Goal: Information Seeking & Learning: Find specific page/section

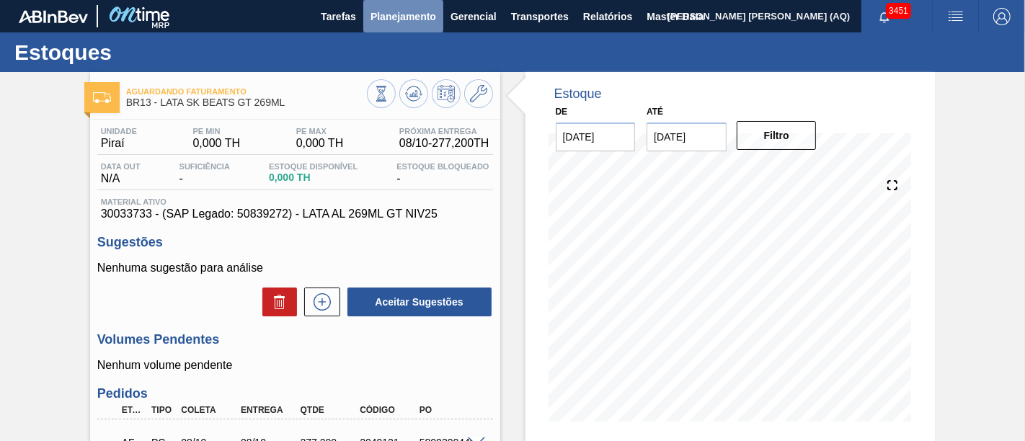
click at [374, 27] on button "Planejamento" at bounding box center [403, 16] width 80 height 32
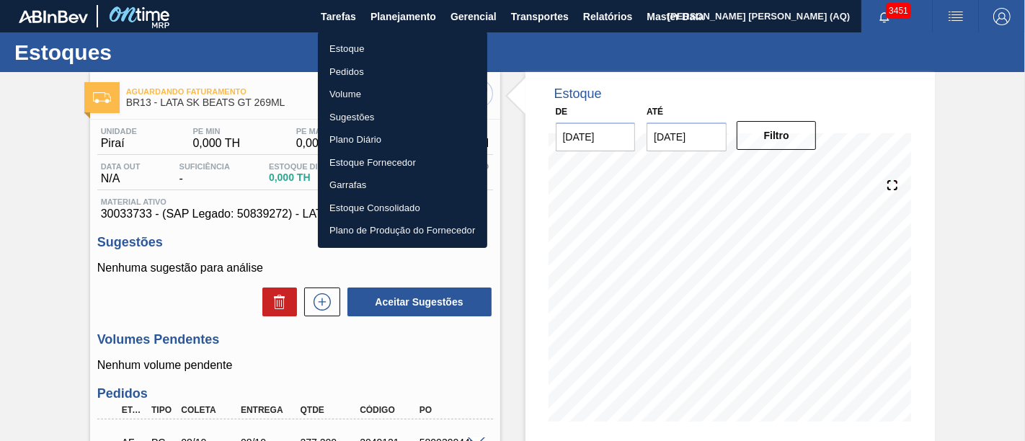
click at [359, 50] on li "Estoque" at bounding box center [402, 48] width 169 height 23
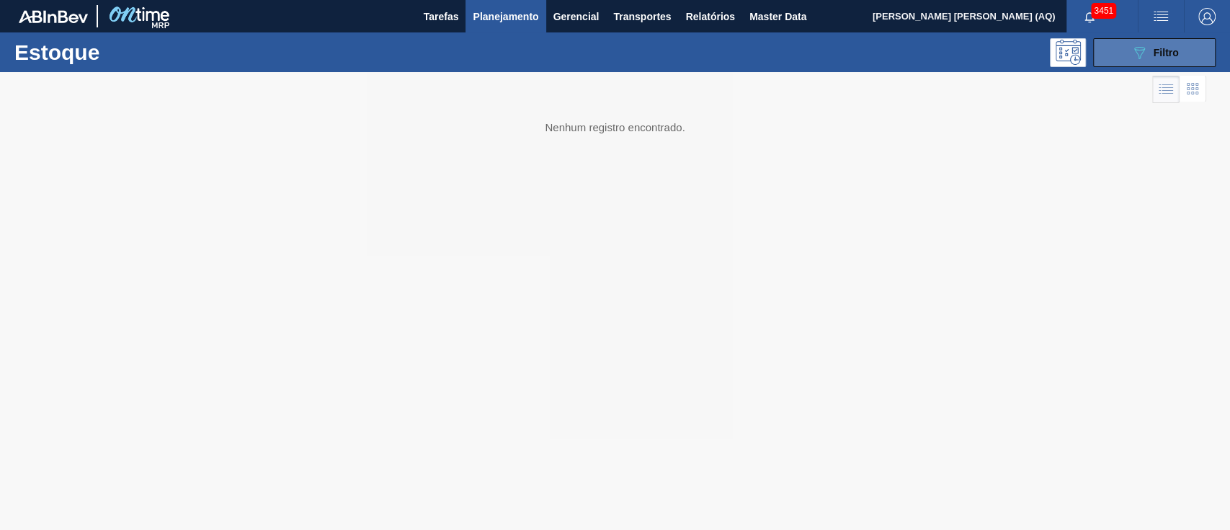
click at [1024, 49] on button "089F7B8B-B2A5-4AFE-B5C0-19BA573D28AC Filtro" at bounding box center [1154, 52] width 123 height 29
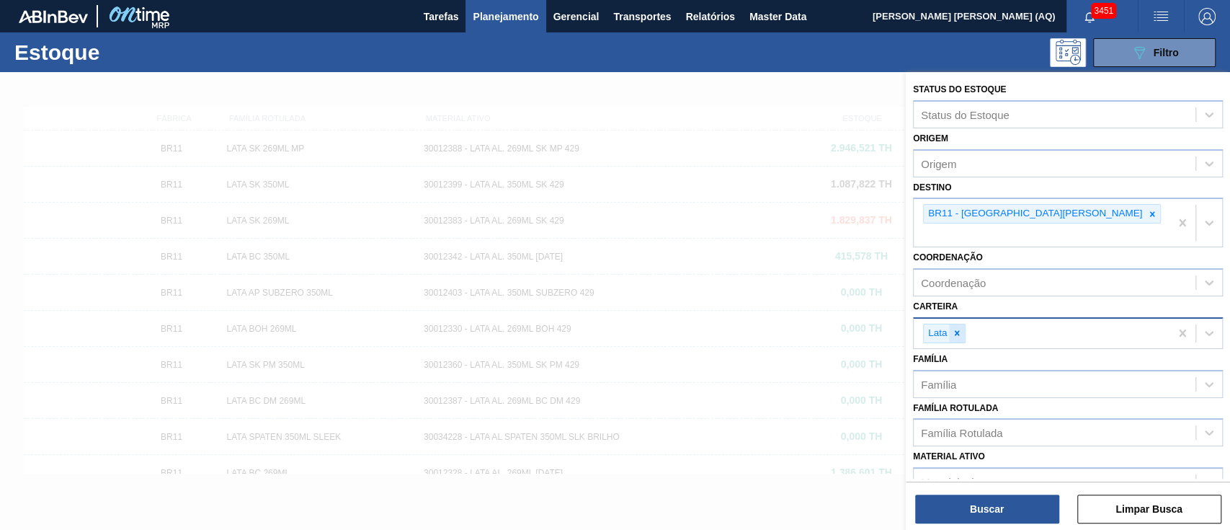
click at [963, 324] on div at bounding box center [957, 333] width 16 height 18
type input "[GEOGRAPHIC_DATA]"
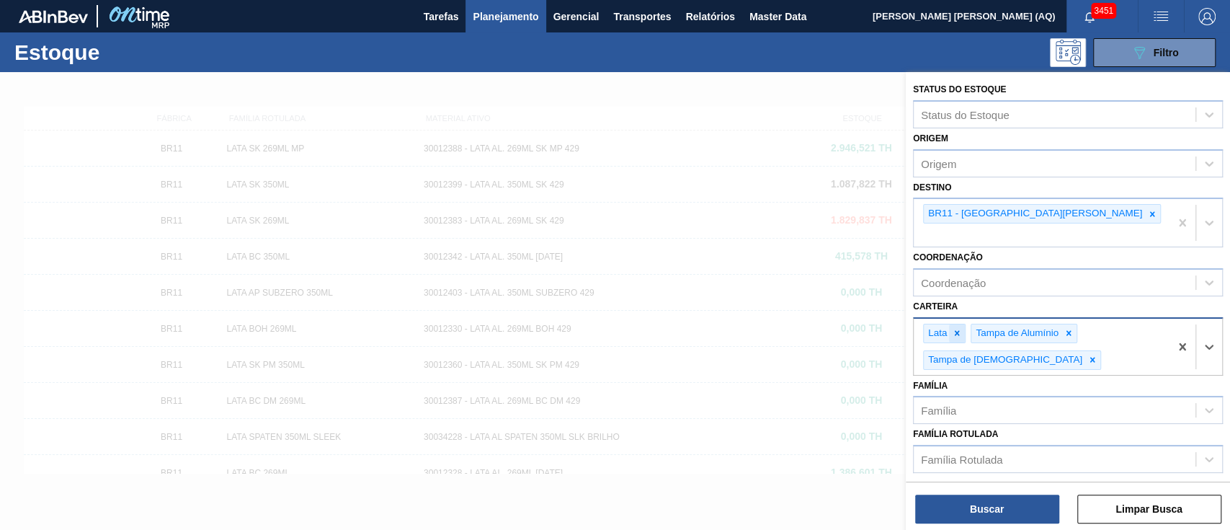
click at [958, 331] on icon at bounding box center [957, 333] width 5 height 5
click at [1024, 213] on icon at bounding box center [1152, 213] width 5 height 5
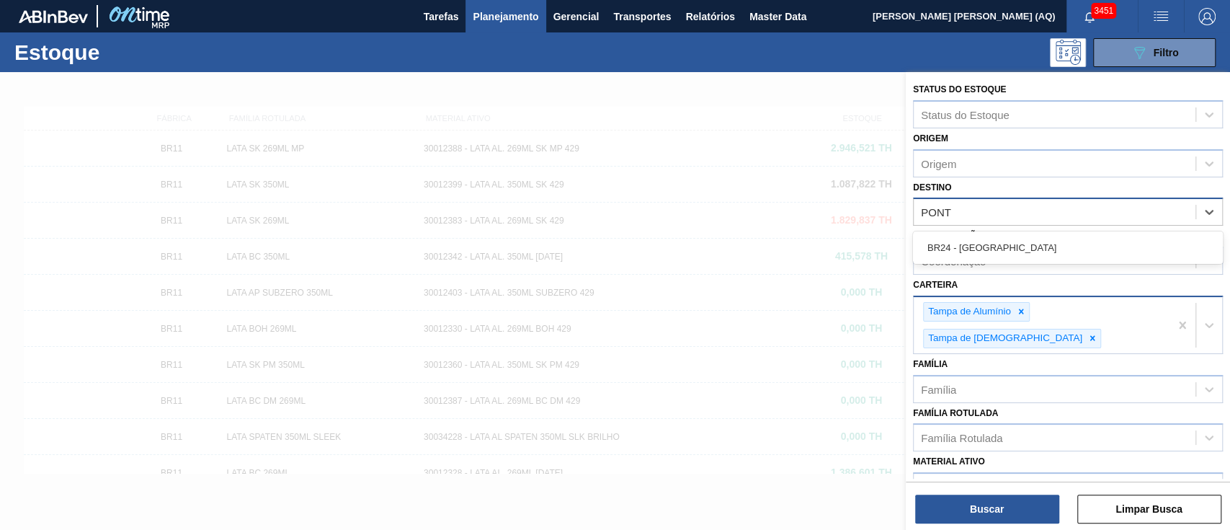
type input "PONTA"
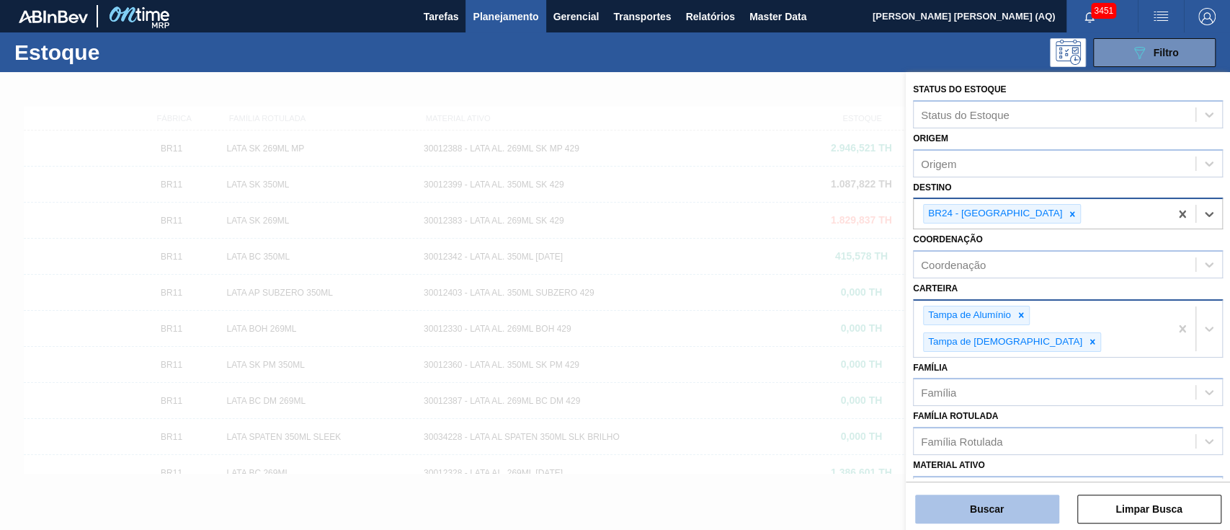
click at [1013, 440] on button "Buscar" at bounding box center [987, 508] width 144 height 29
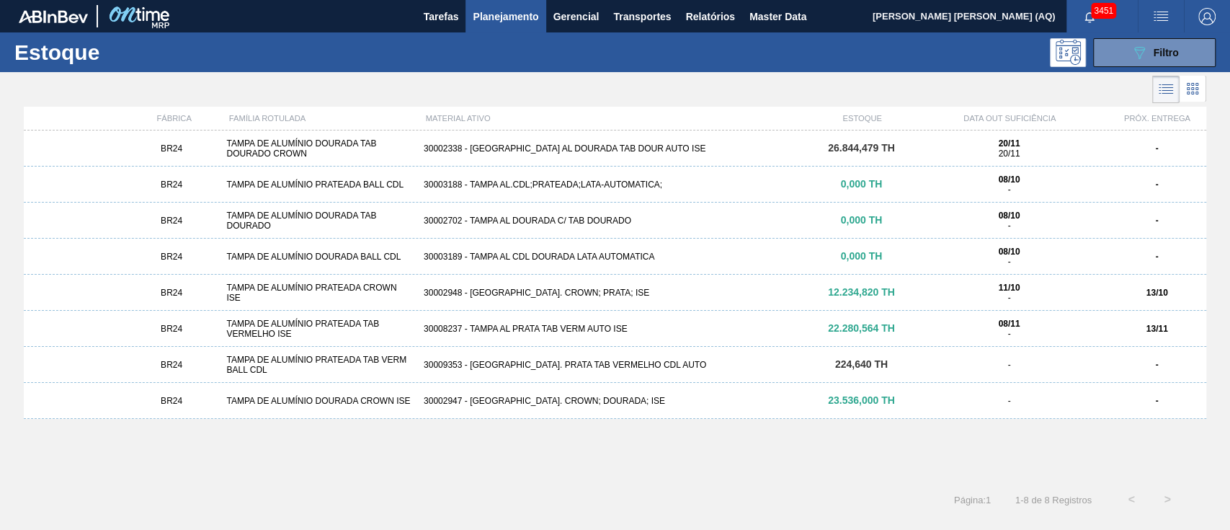
click at [708, 291] on div "30002948 - [GEOGRAPHIC_DATA]. CROWN; PRATA; ISE" at bounding box center [615, 293] width 394 height 10
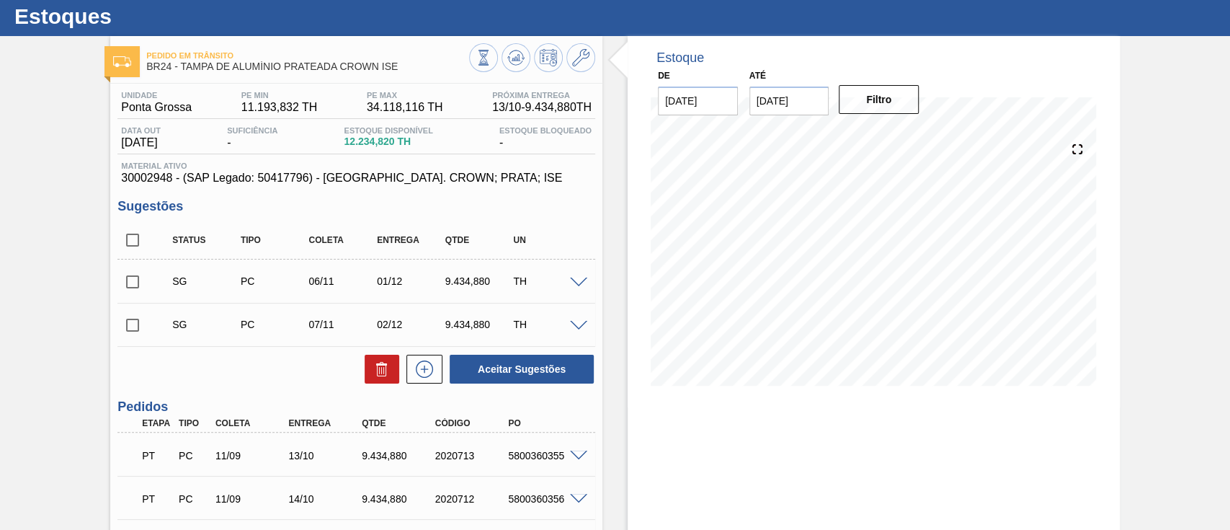
scroll to position [42, 0]
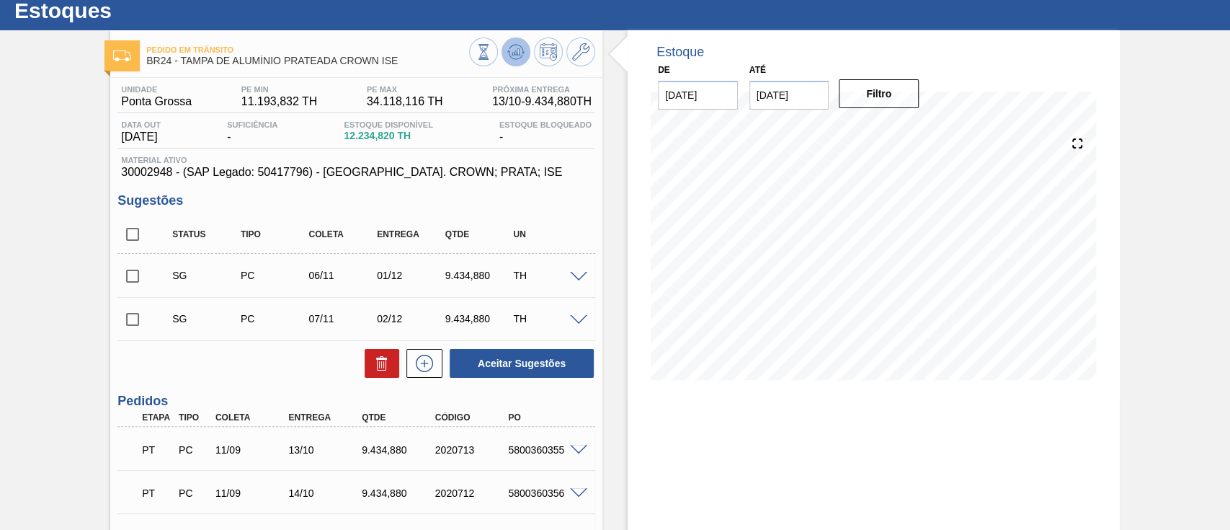
click at [511, 50] on icon at bounding box center [515, 51] width 17 height 17
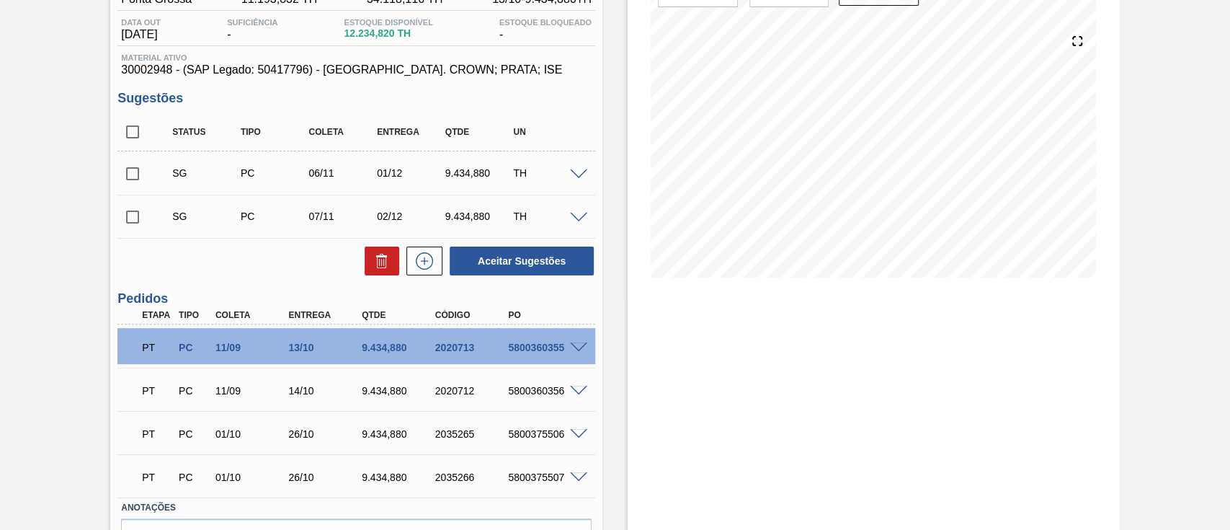
scroll to position [141, 0]
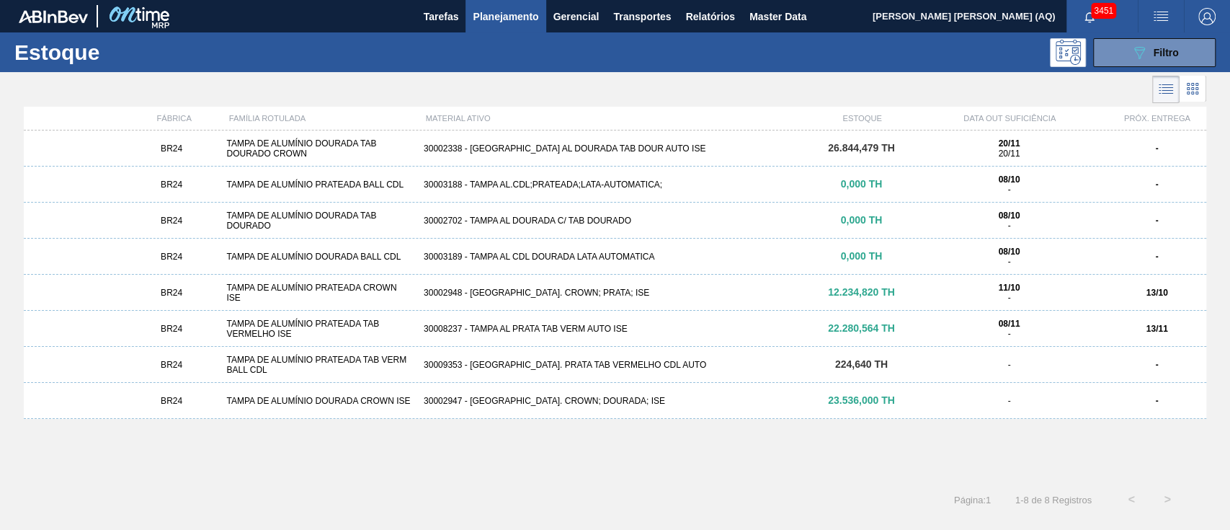
click at [801, 330] on div "30008237 - TAMPA AL PRATA TAB VERM AUTO ISE" at bounding box center [615, 329] width 394 height 10
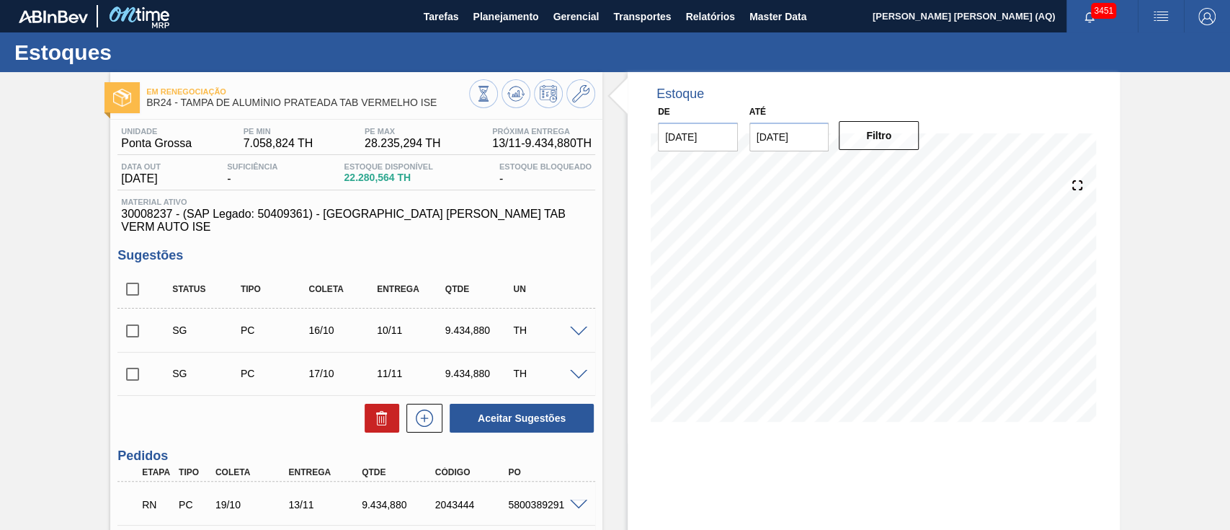
click at [133, 280] on input "checkbox" at bounding box center [132, 289] width 30 height 30
checkbox input "true"
click at [383, 409] on icon at bounding box center [381, 417] width 17 height 17
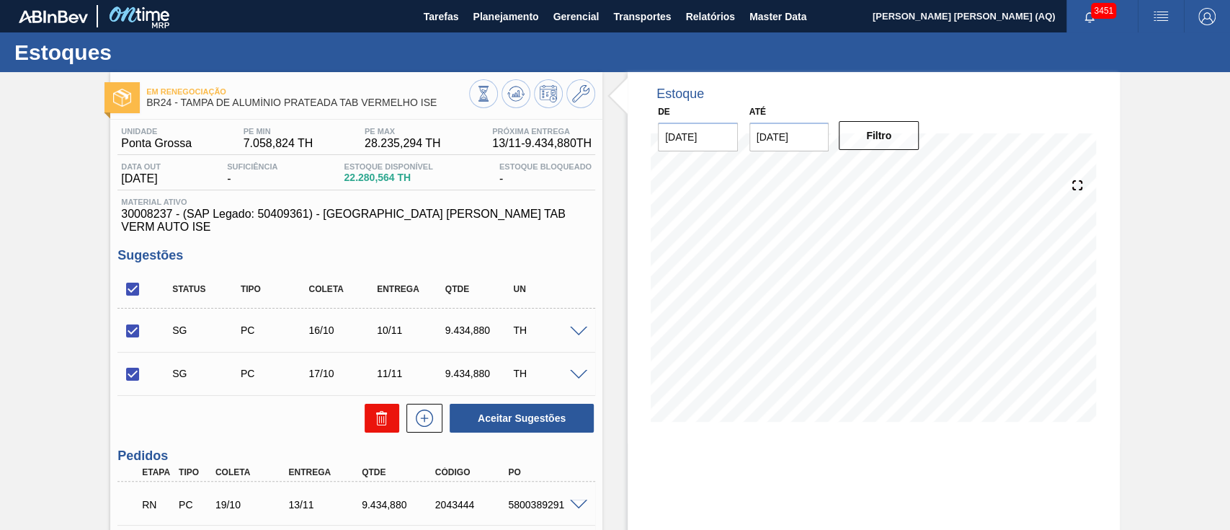
checkbox input "false"
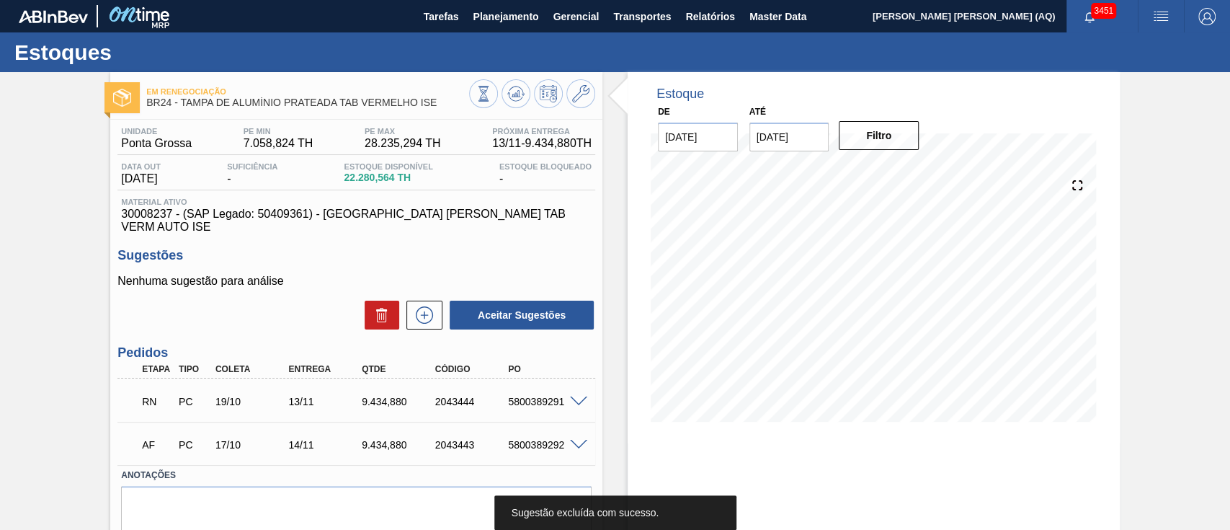
scroll to position [90, 0]
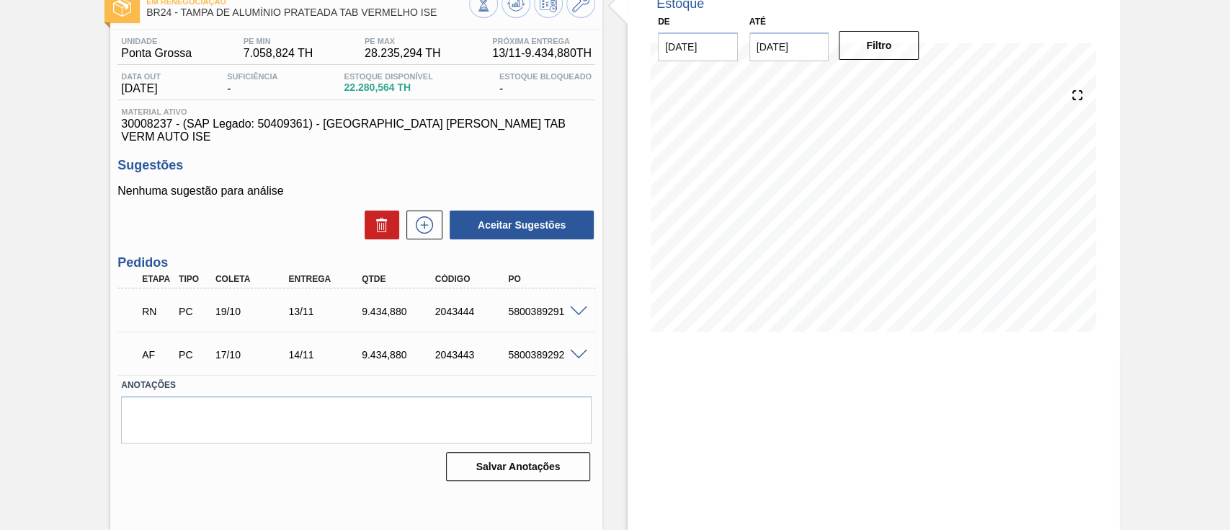
click at [582, 306] on span at bounding box center [578, 311] width 17 height 11
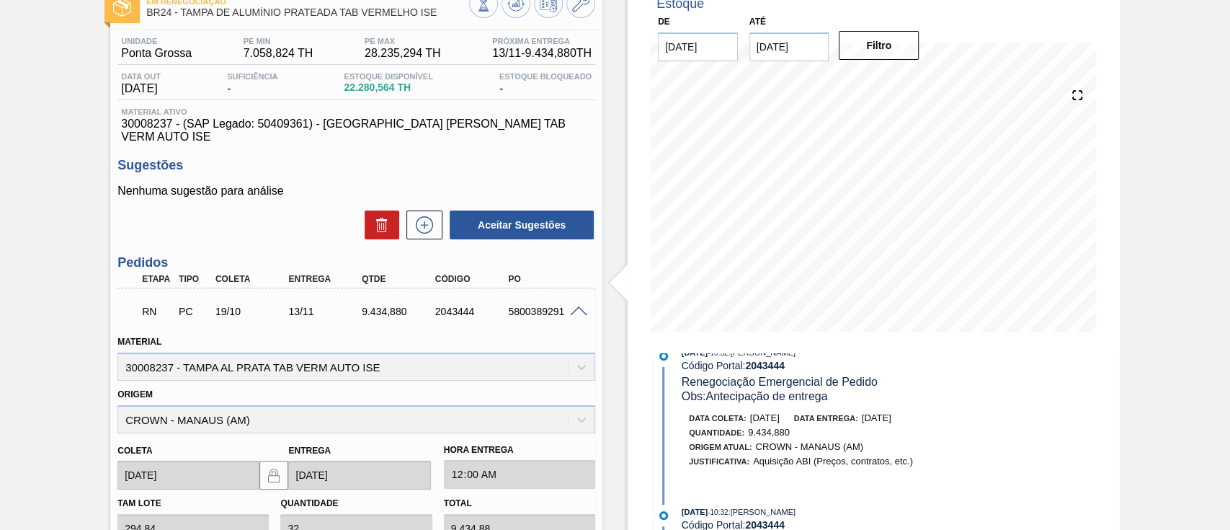
scroll to position [0, 0]
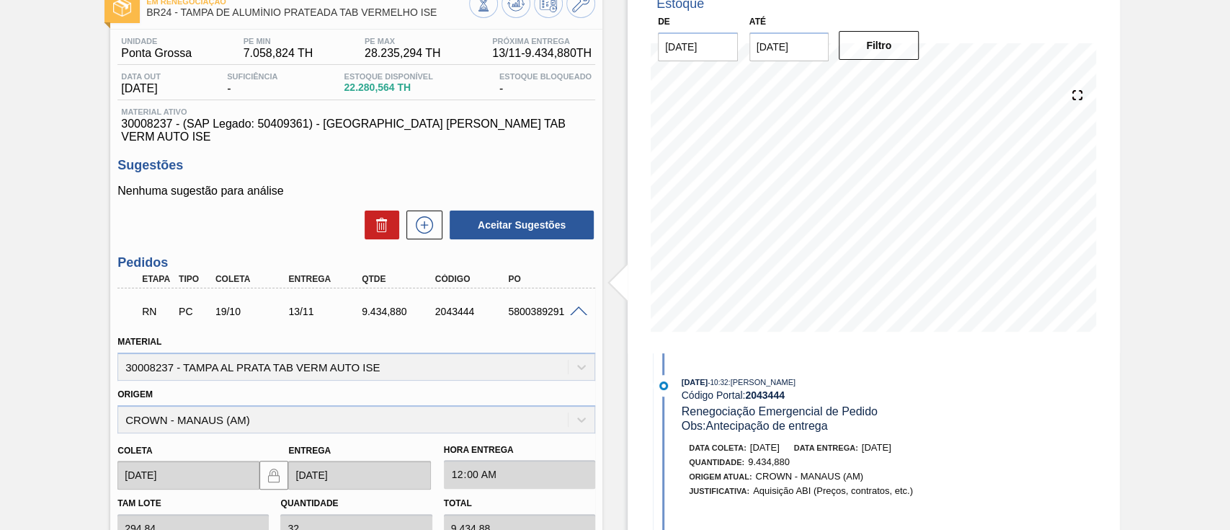
click at [573, 306] on span at bounding box center [578, 311] width 17 height 11
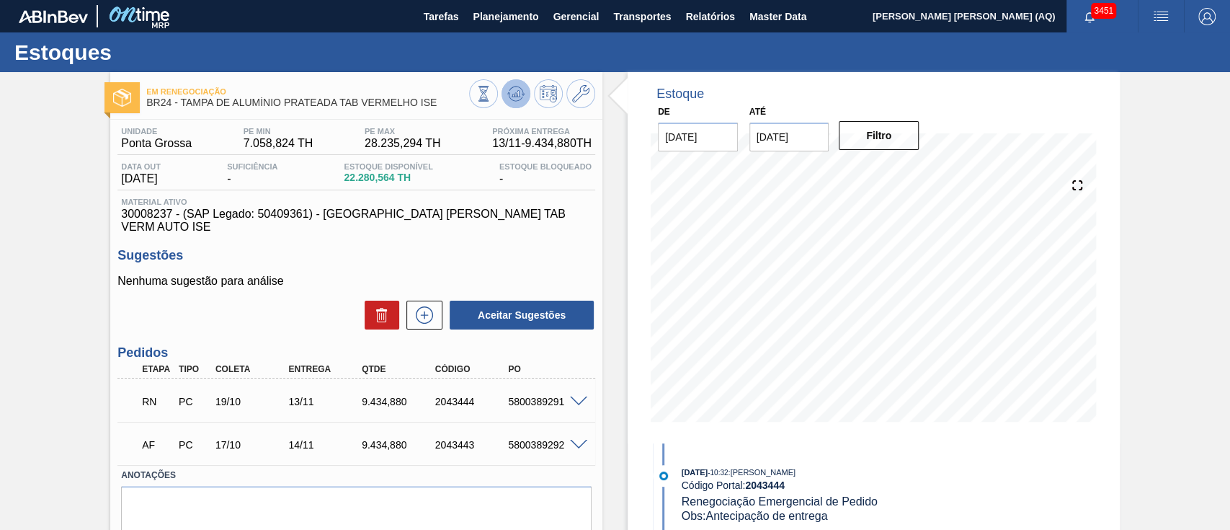
click at [510, 86] on icon at bounding box center [515, 93] width 17 height 17
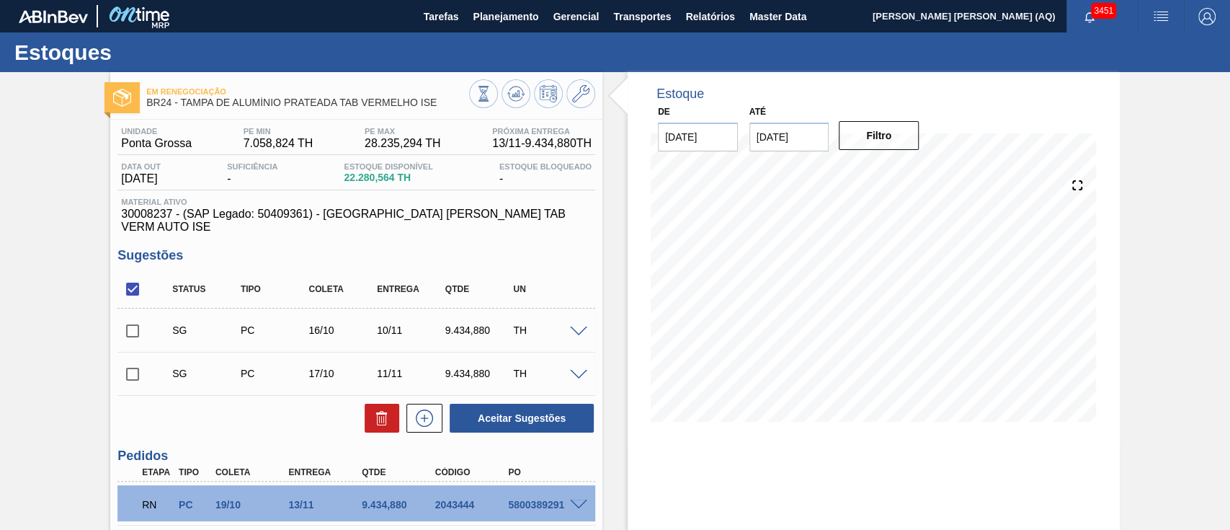
click at [133, 321] on input "checkbox" at bounding box center [132, 331] width 30 height 30
checkbox input "true"
click at [376, 409] on icon at bounding box center [381, 417] width 17 height 17
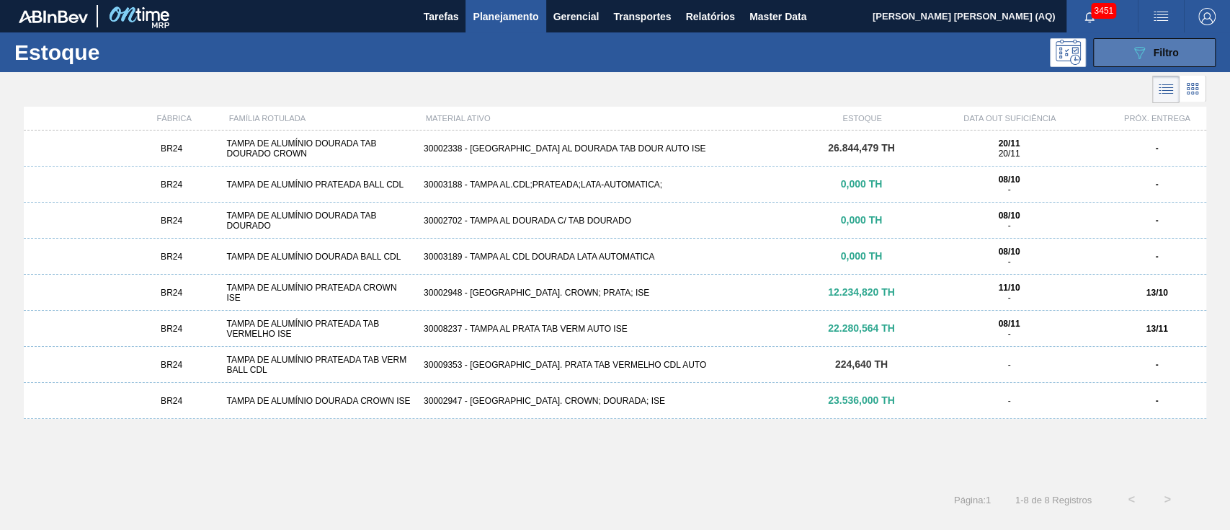
click at [1024, 63] on button "089F7B8B-B2A5-4AFE-B5C0-19BA573D28AC Filtro" at bounding box center [1154, 52] width 123 height 29
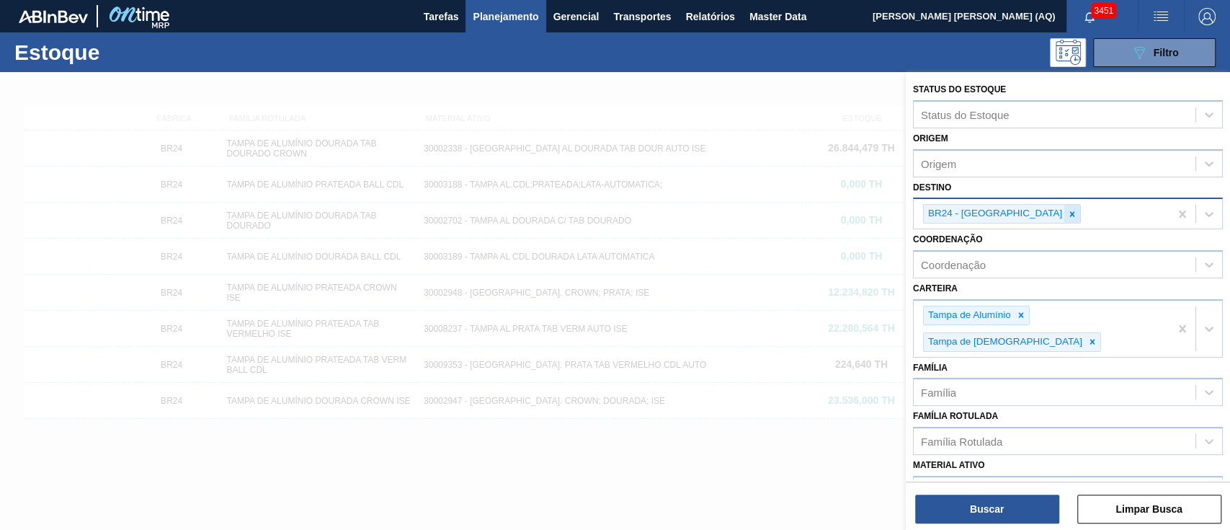
click at [1024, 210] on icon at bounding box center [1072, 214] width 10 height 10
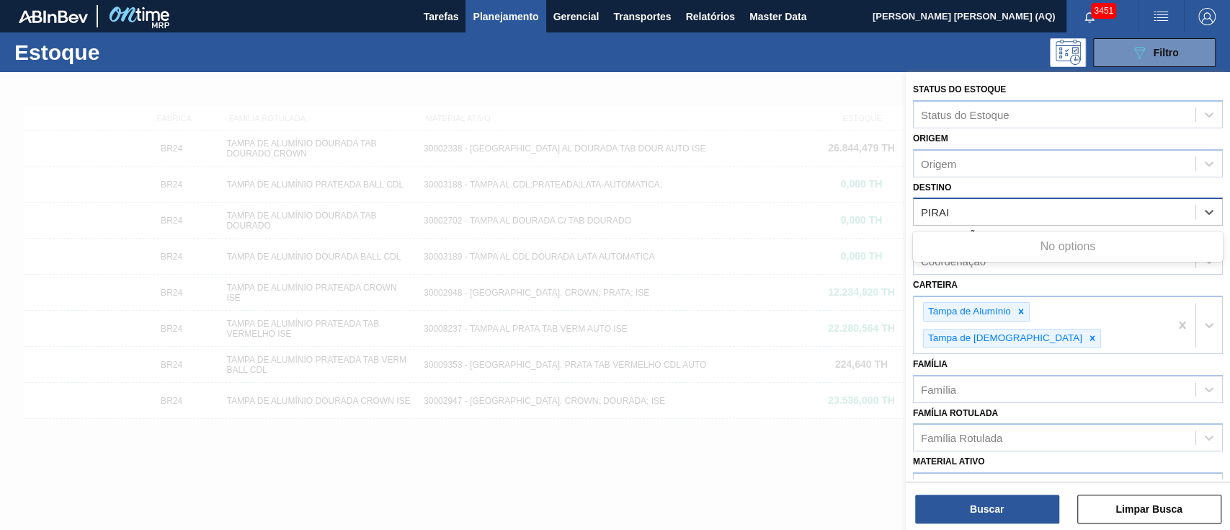
type input "PIRA"
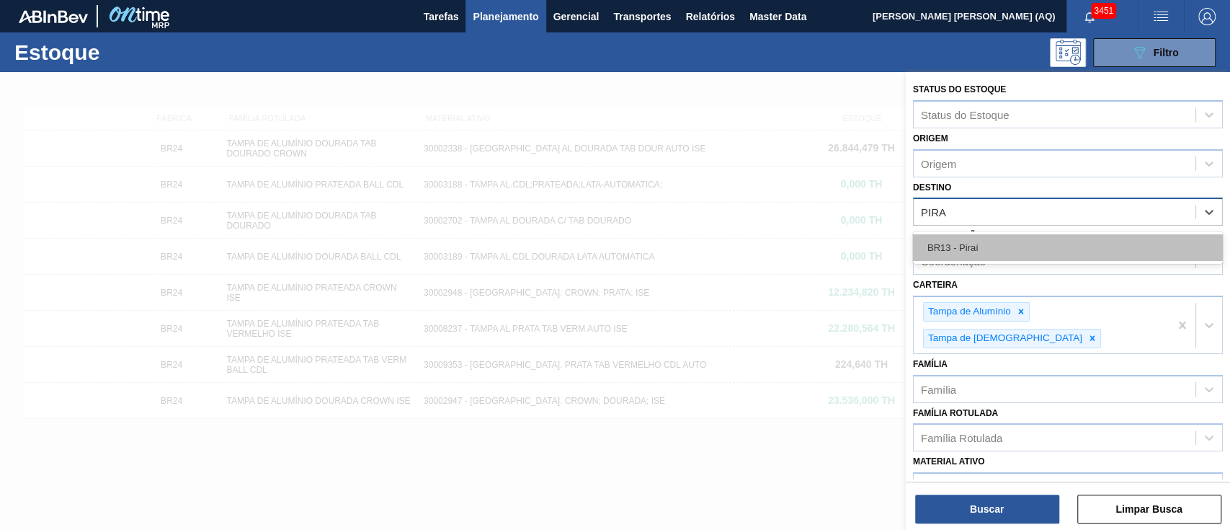
click at [1024, 243] on div "BR13 - Piraí" at bounding box center [1068, 247] width 310 height 27
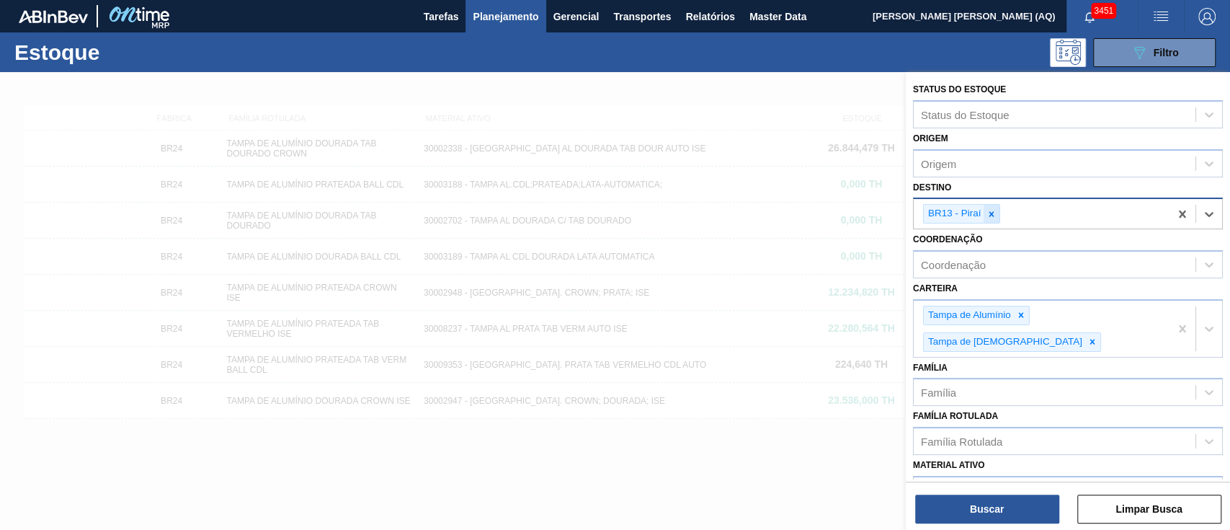
click at [994, 212] on icon at bounding box center [992, 214] width 10 height 10
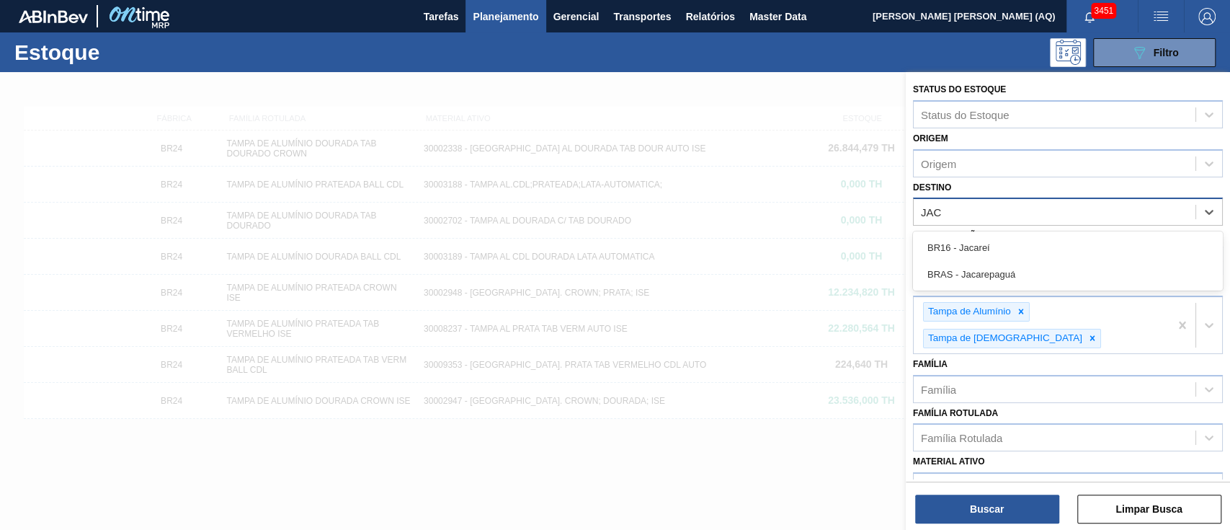
type input "JACA"
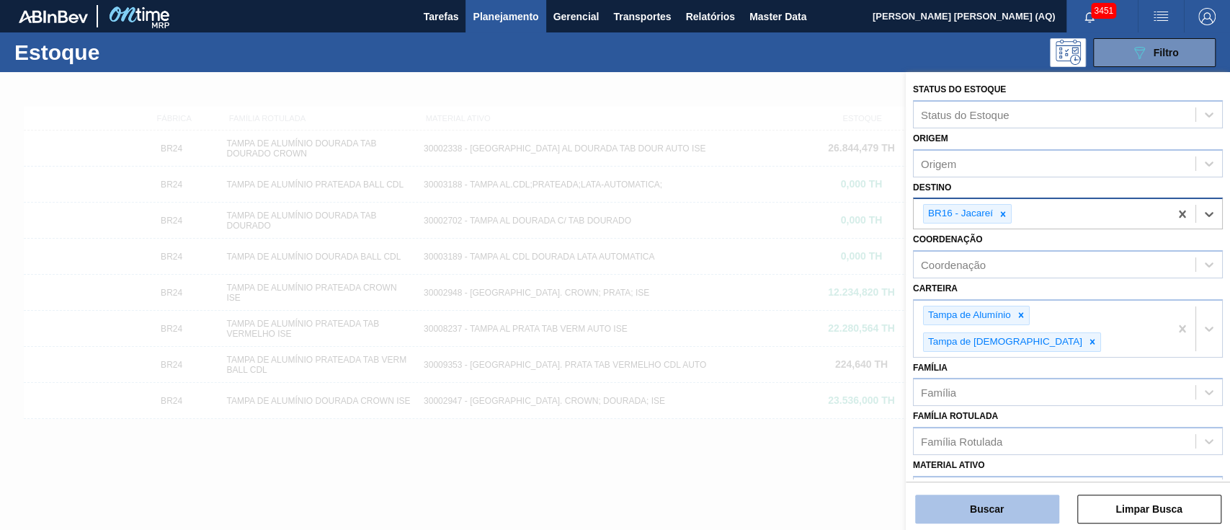
click at [1024, 440] on button "Buscar" at bounding box center [987, 508] width 144 height 29
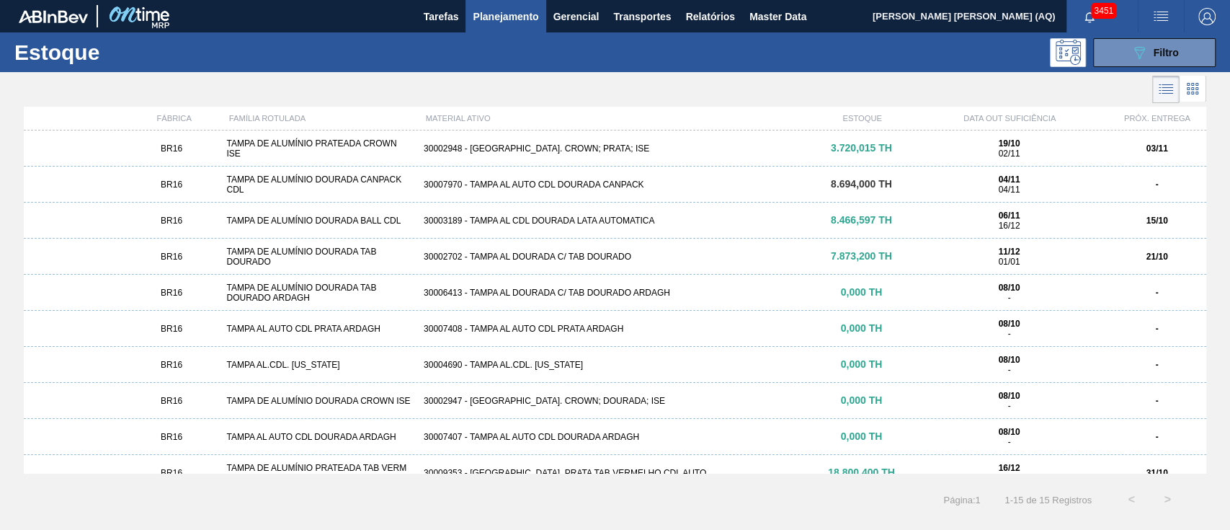
click at [562, 149] on div "30002948 - [GEOGRAPHIC_DATA]. CROWN; PRATA; ISE" at bounding box center [615, 148] width 394 height 10
click at [1024, 47] on icon "089F7B8B-B2A5-4AFE-B5C0-19BA573D28AC" at bounding box center [1139, 52] width 17 height 17
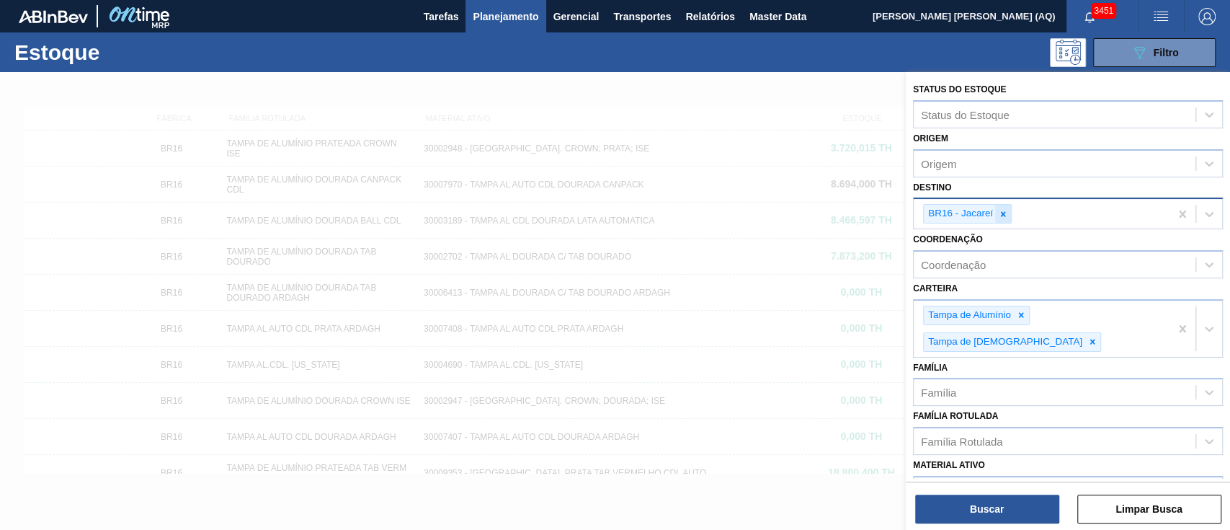
click at [1003, 209] on icon at bounding box center [1003, 214] width 10 height 10
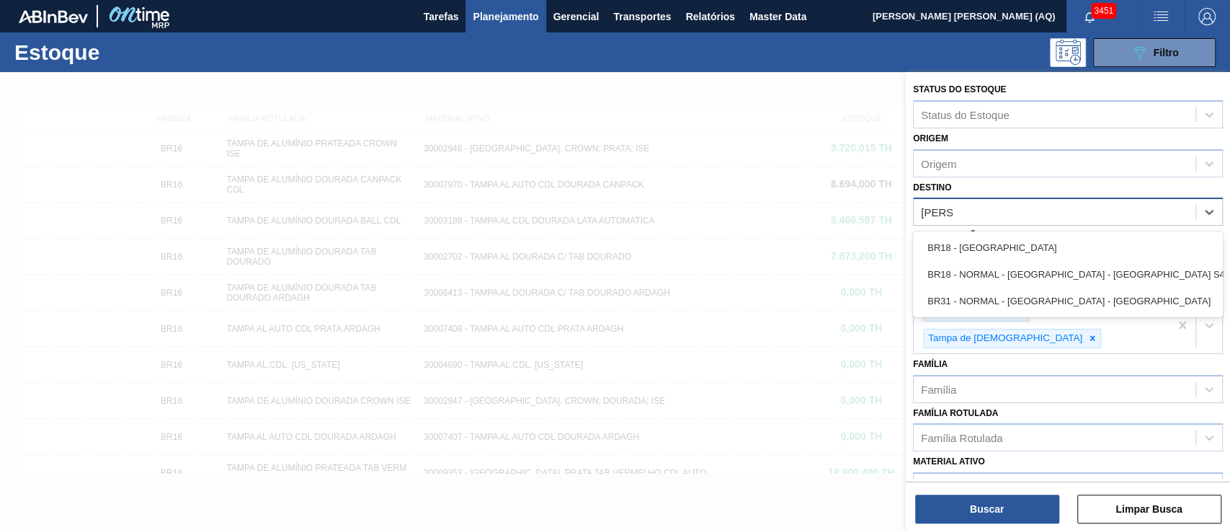
type input "PERNAM"
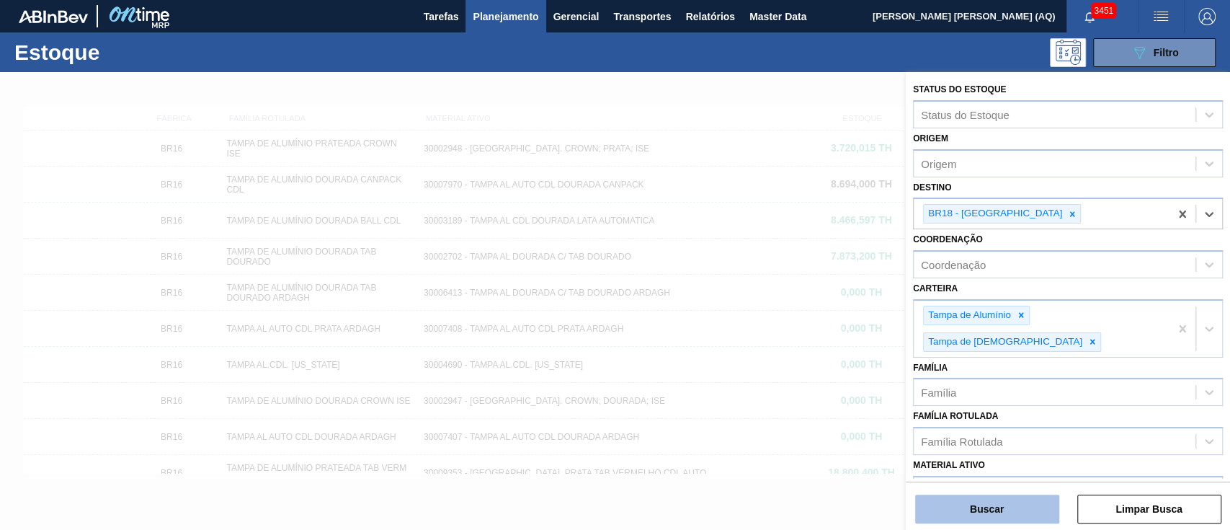
click at [1015, 440] on button "Buscar" at bounding box center [987, 508] width 144 height 29
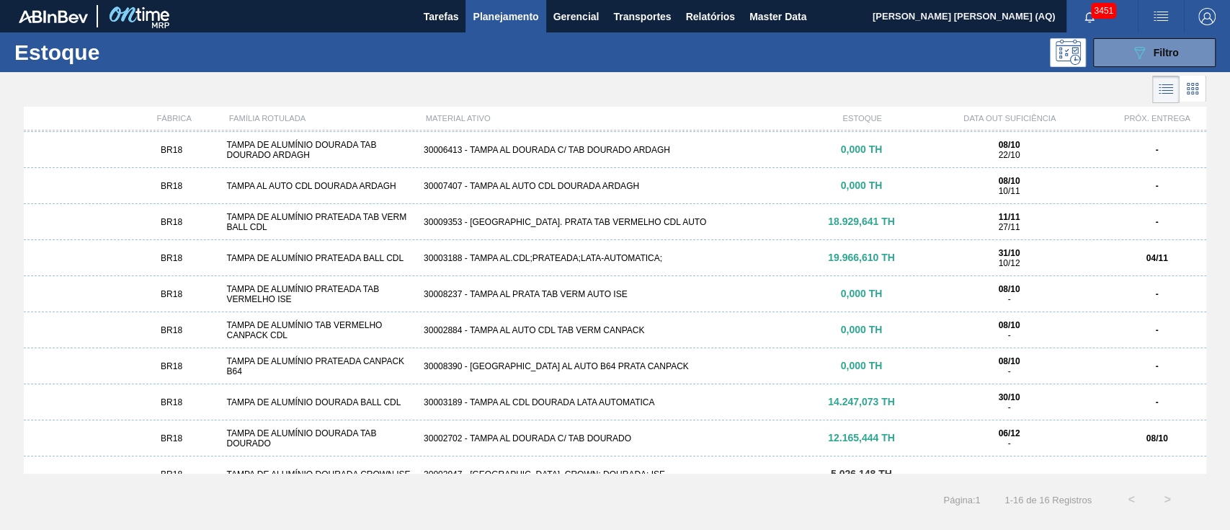
scroll to position [110, 0]
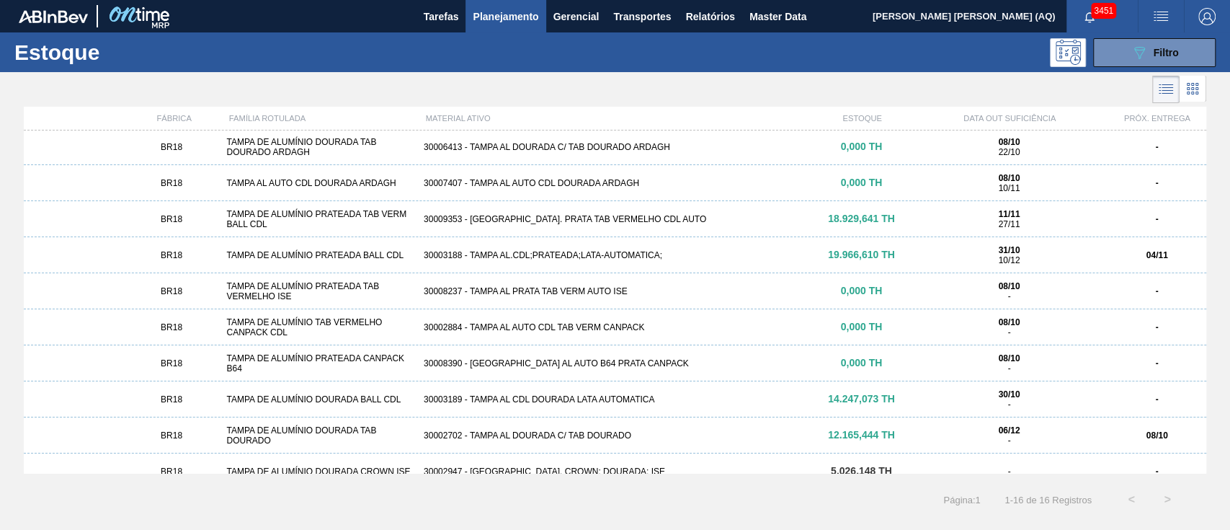
click at [696, 261] on div "BR18 TAMPA DE ALUMÍNIO PRATEADA BALL CDL 30003188 - TAMPA AL.CDL;PRATEADA;LATA-…" at bounding box center [615, 255] width 1183 height 36
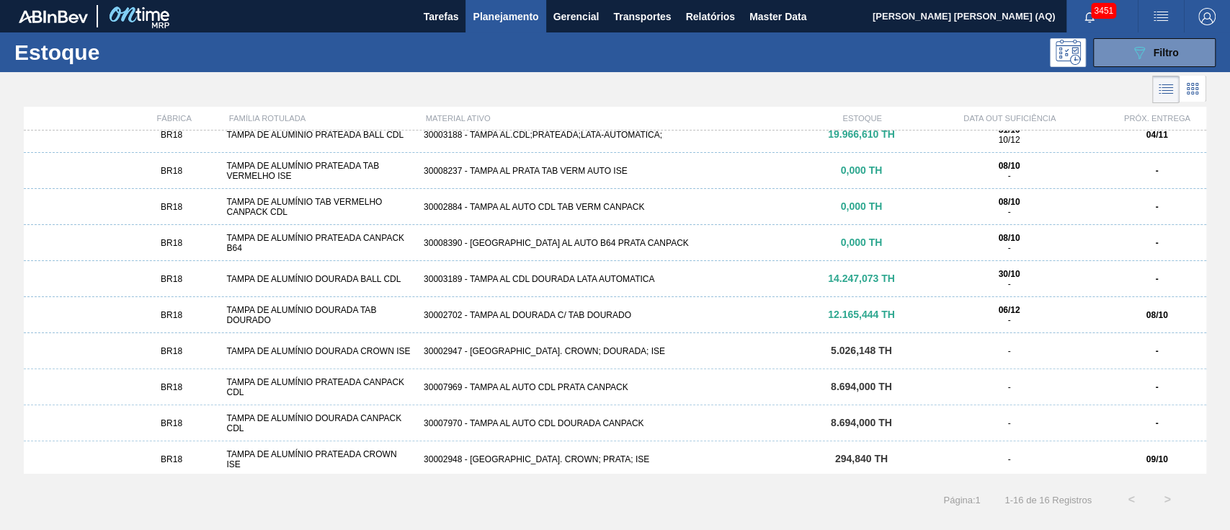
scroll to position [234, 0]
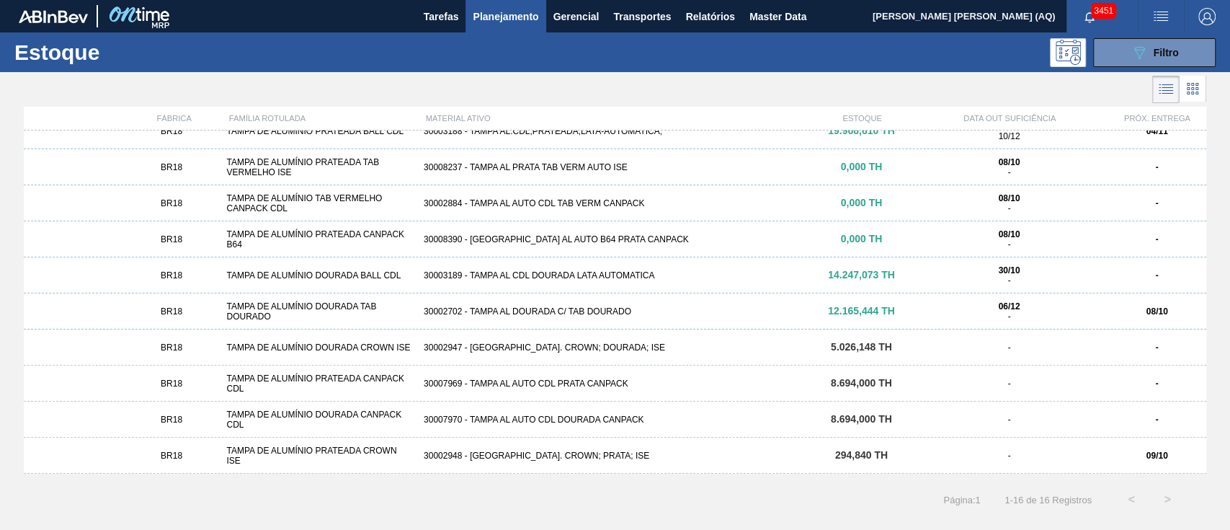
click at [582, 440] on div "30002948 - [GEOGRAPHIC_DATA]. CROWN; PRATA; ISE" at bounding box center [615, 455] width 394 height 10
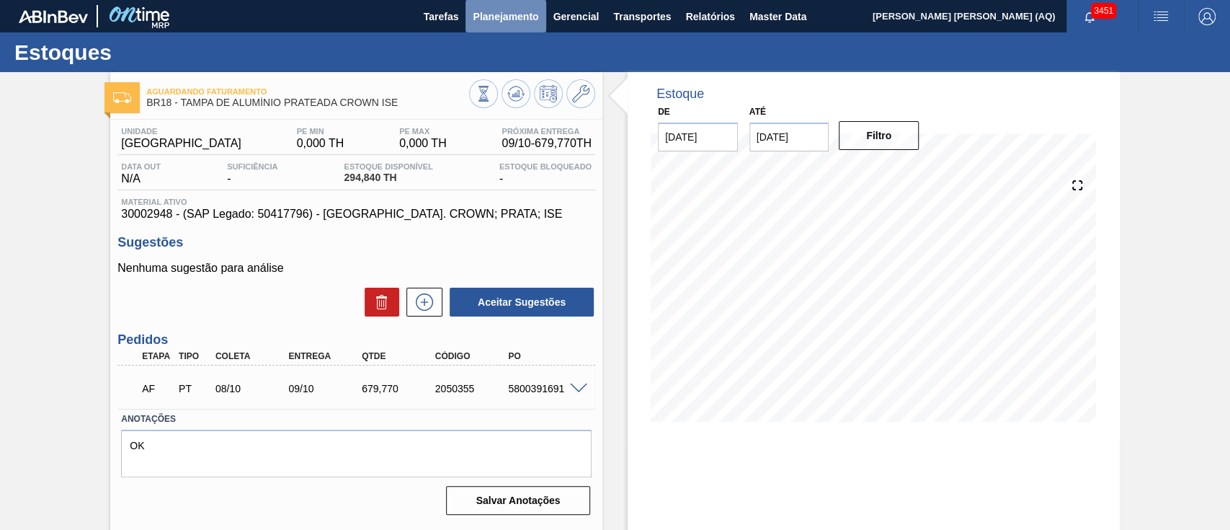
click at [493, 14] on span "Planejamento" at bounding box center [506, 16] width 66 height 17
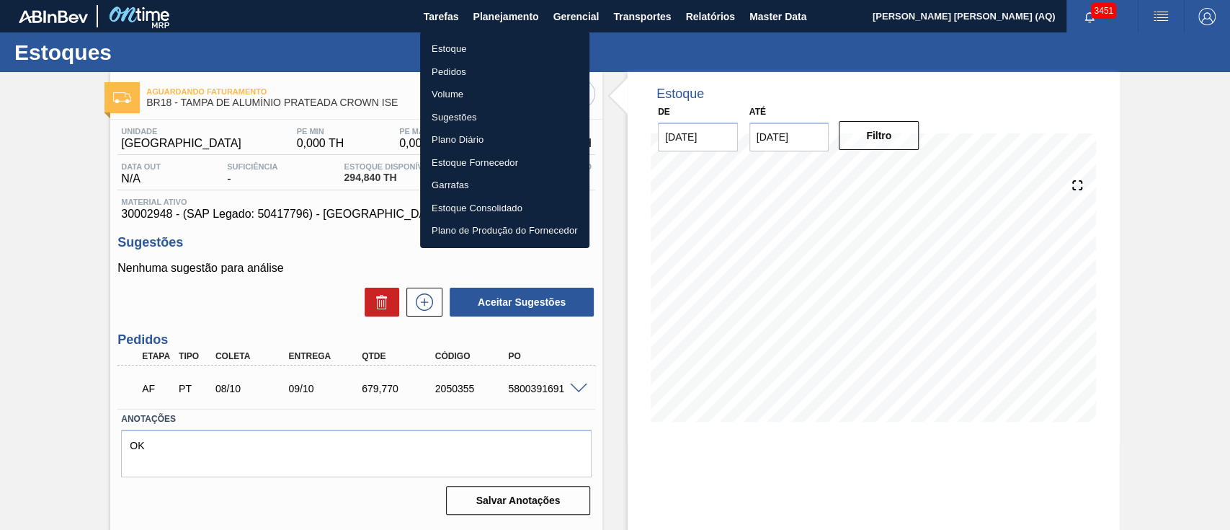
click at [480, 48] on li "Estoque" at bounding box center [504, 48] width 169 height 23
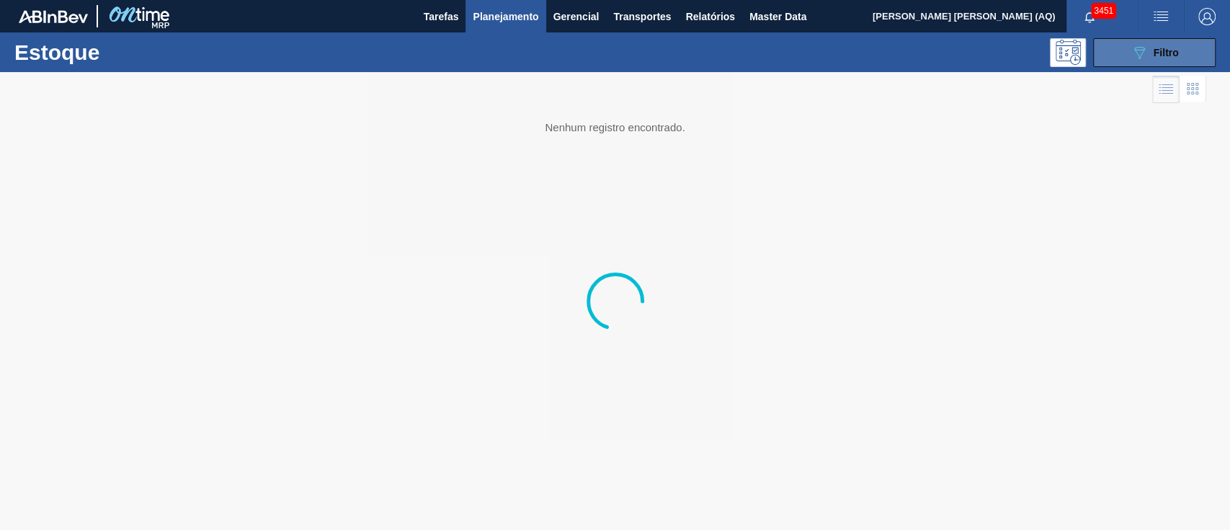
click at [1024, 48] on button "089F7B8B-B2A5-4AFE-B5C0-19BA573D28AC Filtro" at bounding box center [1154, 52] width 123 height 29
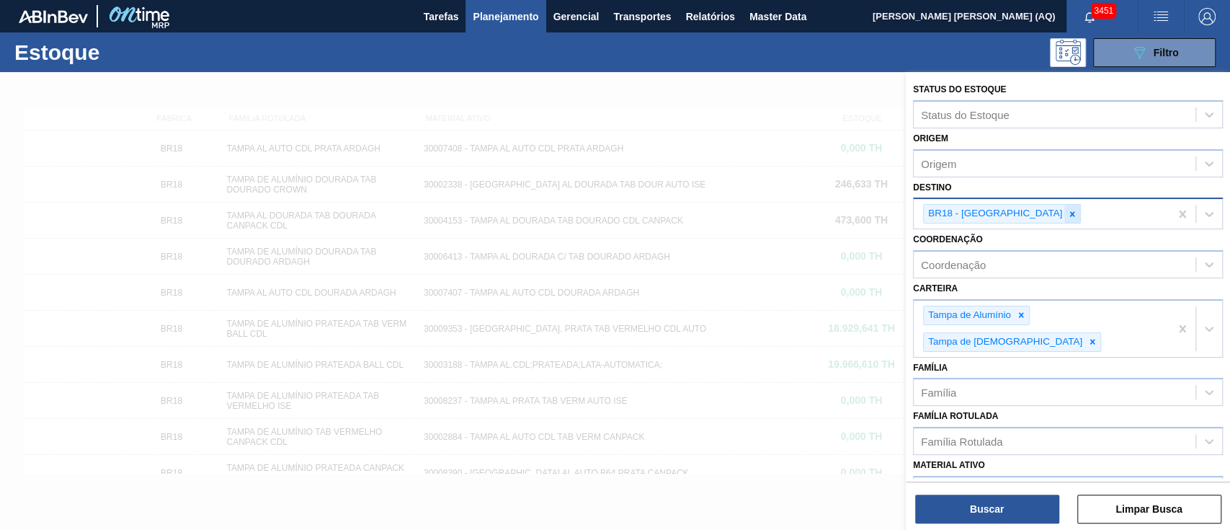
click at [1024, 212] on div at bounding box center [1072, 214] width 16 height 18
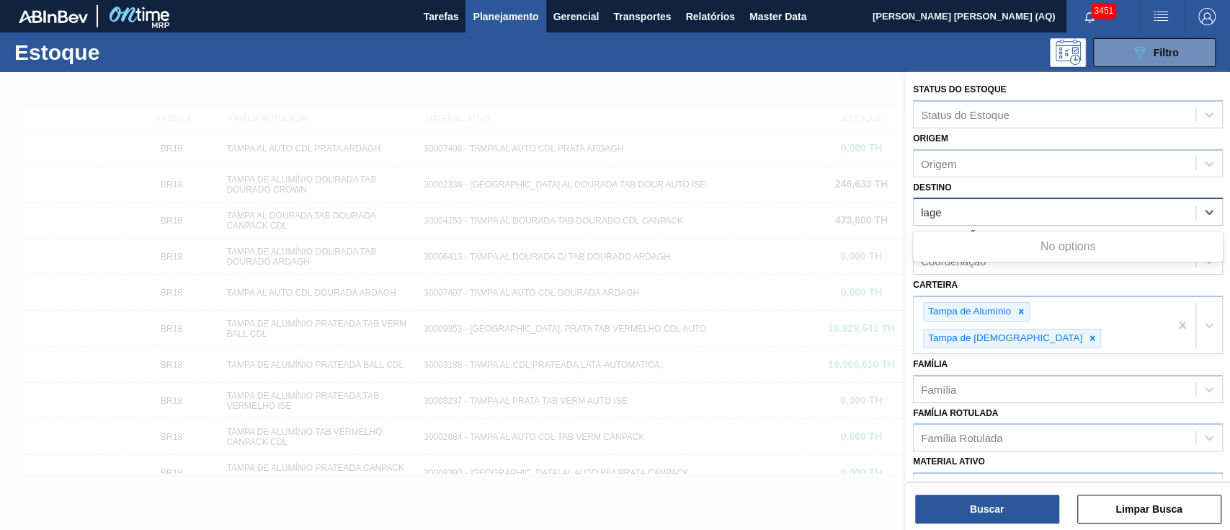
type input "lages"
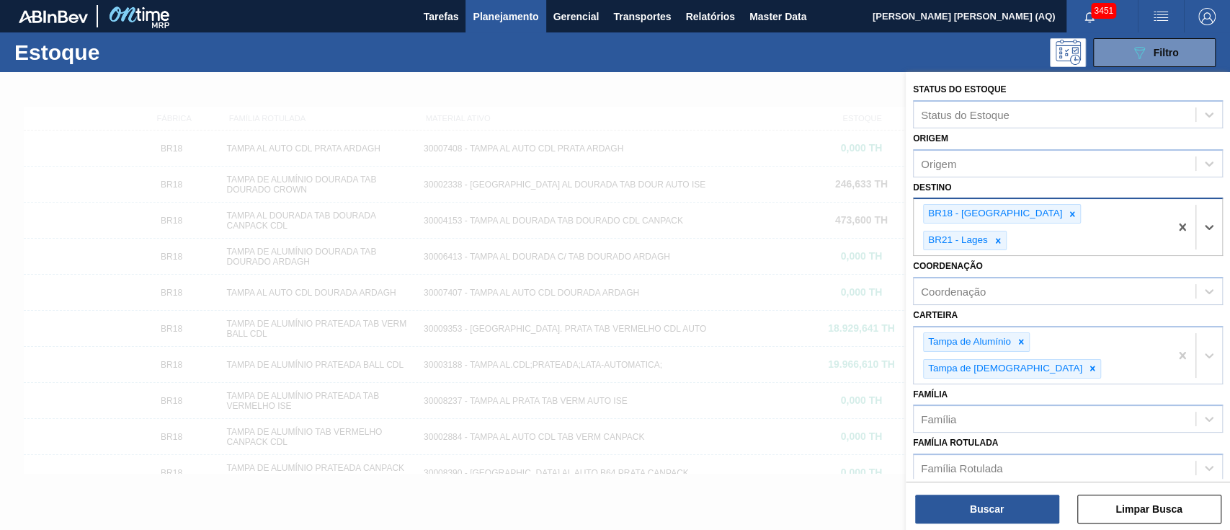
click at [1024, 212] on div at bounding box center [1072, 214] width 16 height 18
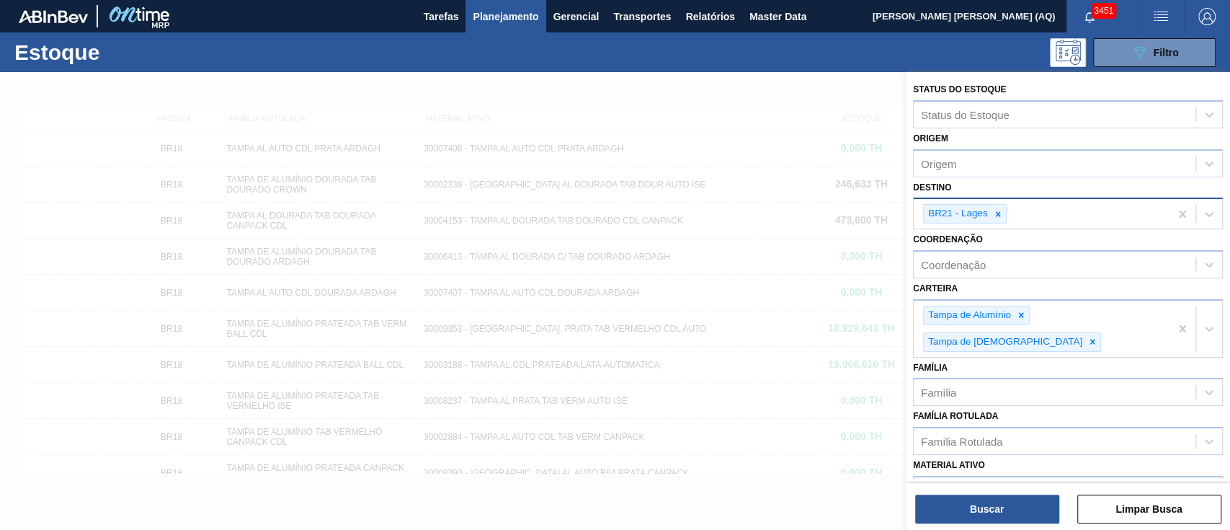
click at [1014, 440] on div "Buscar Limpar Busca" at bounding box center [1068, 501] width 324 height 40
click at [1003, 440] on button "Buscar" at bounding box center [987, 508] width 144 height 29
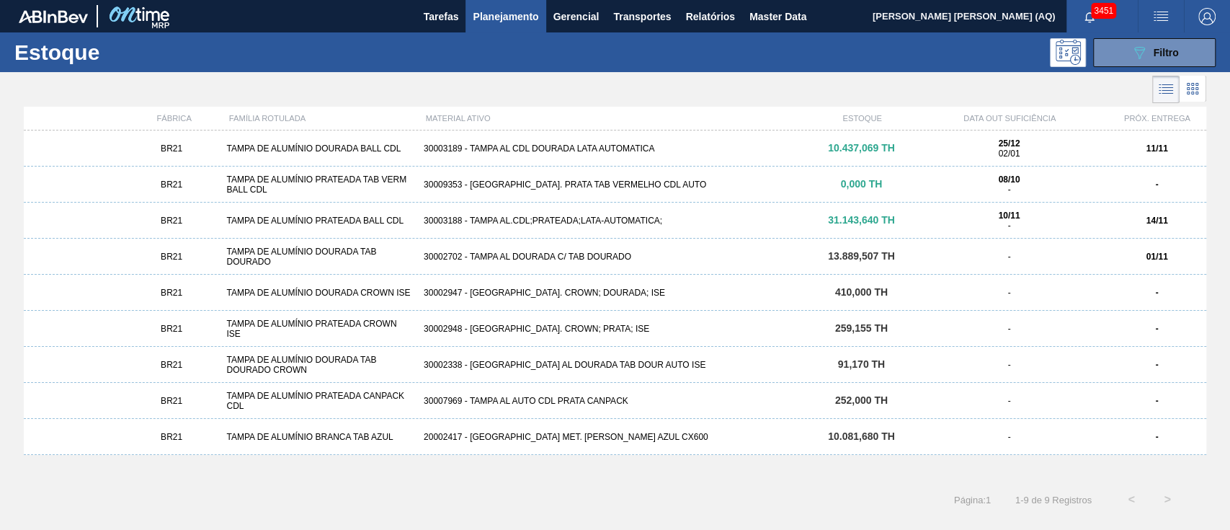
click at [471, 440] on div "BR21 TAMPA DE ALUMÍNIO DOURADA BALL CDL 30003189 - TAMPA AL CDL DOURADA LATA AU…" at bounding box center [615, 301] width 1183 height 342
